Goal: Information Seeking & Learning: Learn about a topic

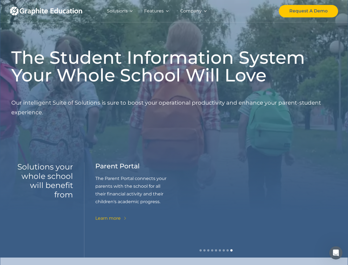
click at [157, 11] on div "Features" at bounding box center [154, 11] width 20 height 8
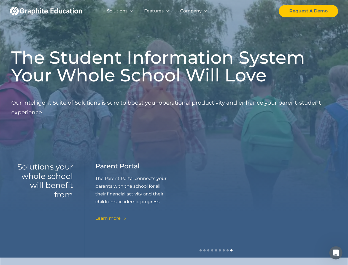
click at [120, 11] on div "Solutions" at bounding box center [117, 11] width 21 height 8
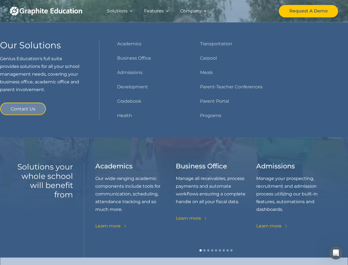
click at [157, 11] on div "Features" at bounding box center [154, 11] width 20 height 8
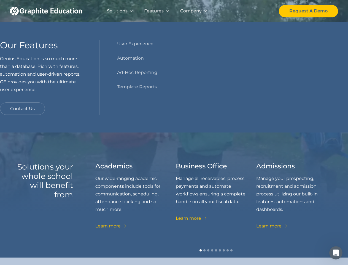
click at [193, 11] on div "Company" at bounding box center [191, 11] width 22 height 8
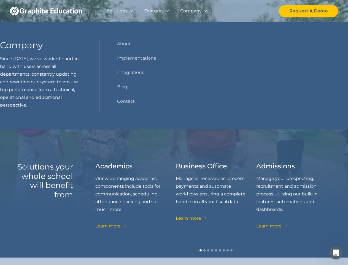
click at [216, 209] on div "Business Office Manage all receivables, process payments and automate workflows…" at bounding box center [216, 192] width 80 height 60
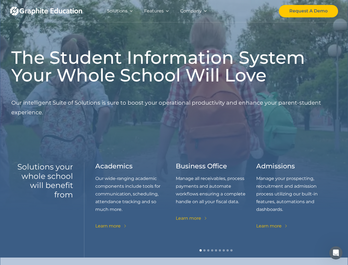
click at [216, 252] on div "carousel" at bounding box center [215, 251] width 241 height 11
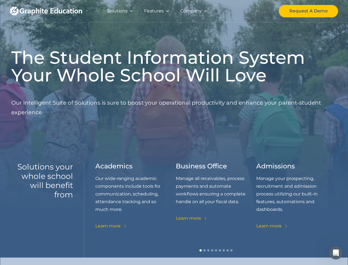
click at [336, 252] on icon "Open Intercom Messenger" at bounding box center [336, 252] width 9 height 9
